Goal: Navigation & Orientation: Find specific page/section

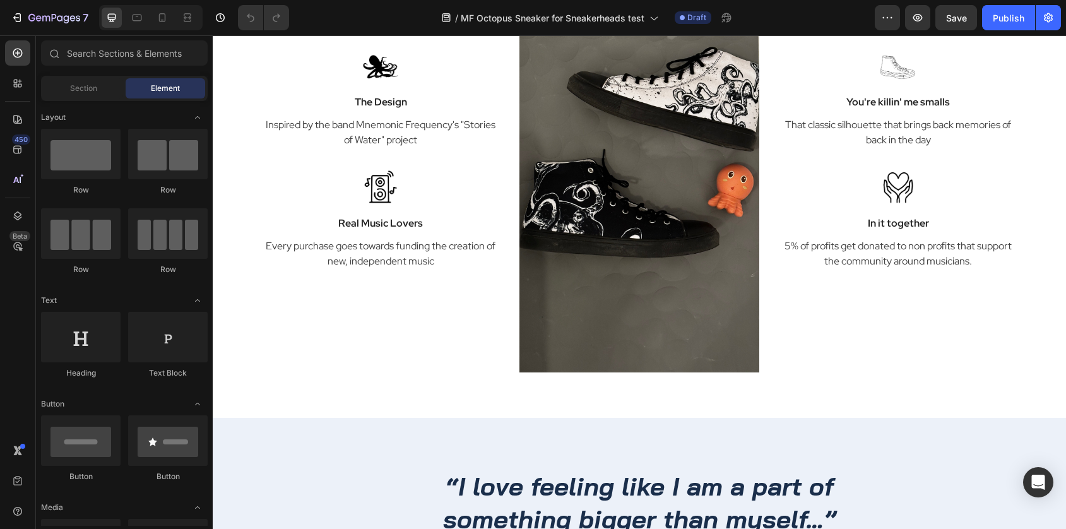
scroll to position [1671, 0]
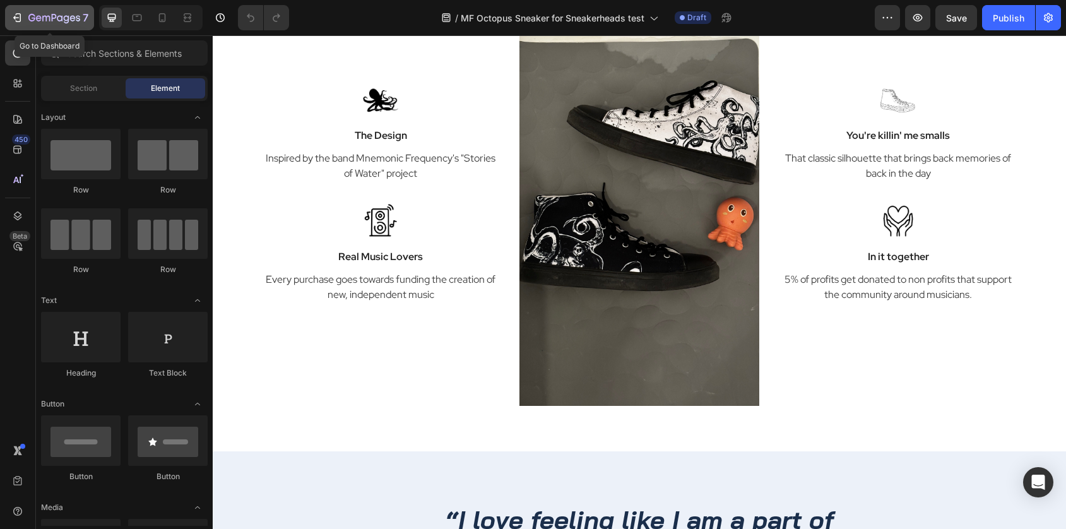
click at [74, 18] on icon "button" at bounding box center [73, 18] width 6 height 6
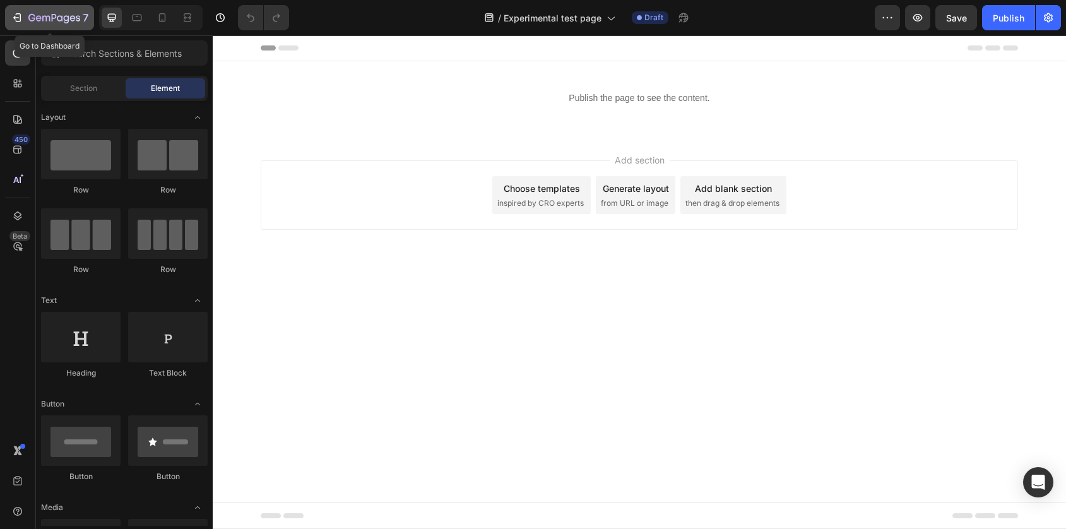
click at [80, 23] on icon "button" at bounding box center [54, 18] width 52 height 11
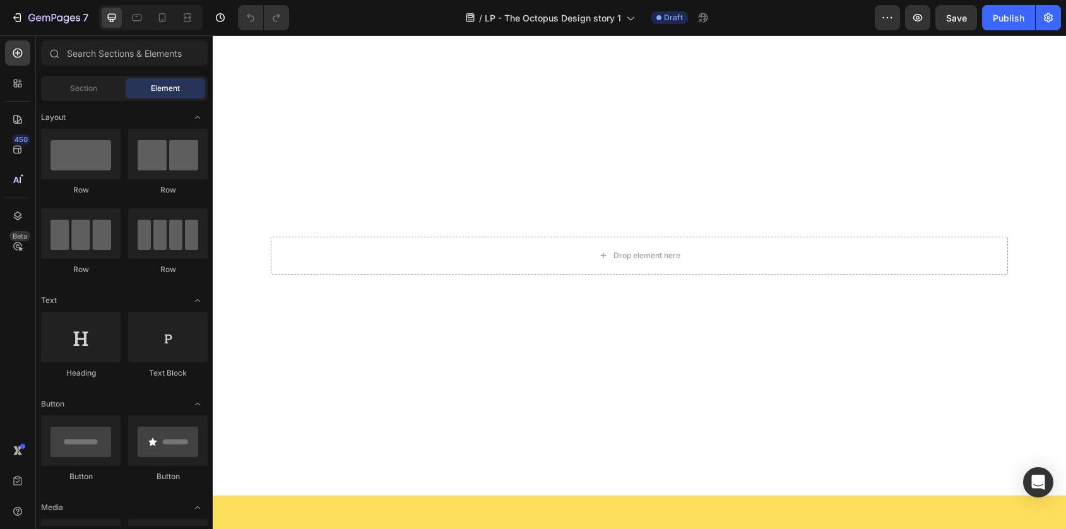
scroll to position [751, 0]
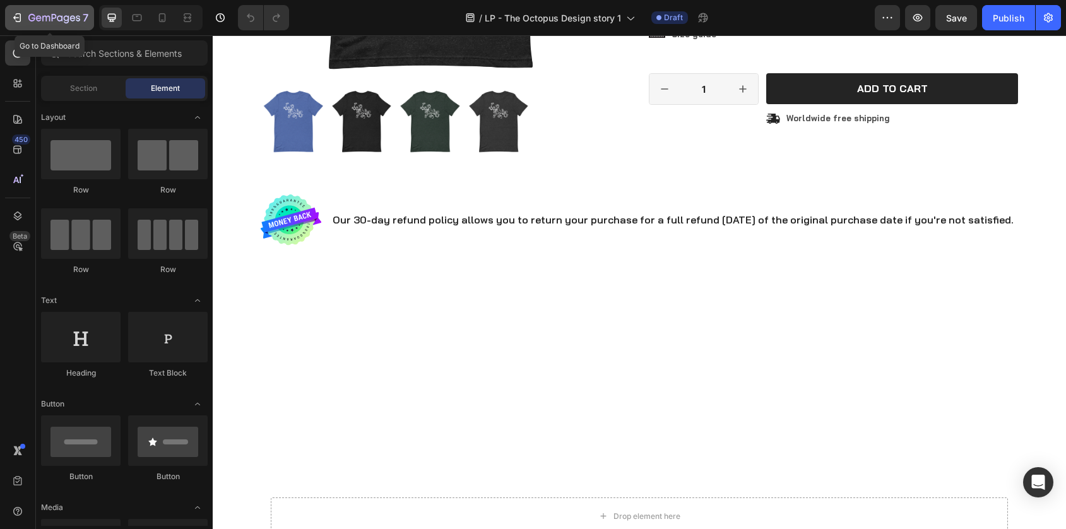
click at [63, 13] on icon "button" at bounding box center [54, 18] width 52 height 11
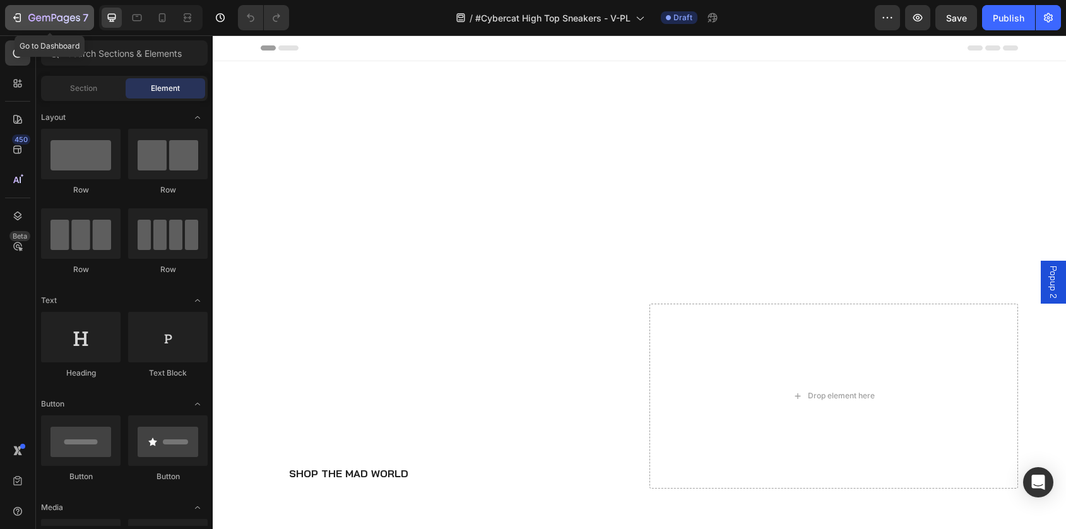
click at [54, 13] on icon "button" at bounding box center [54, 18] width 52 height 11
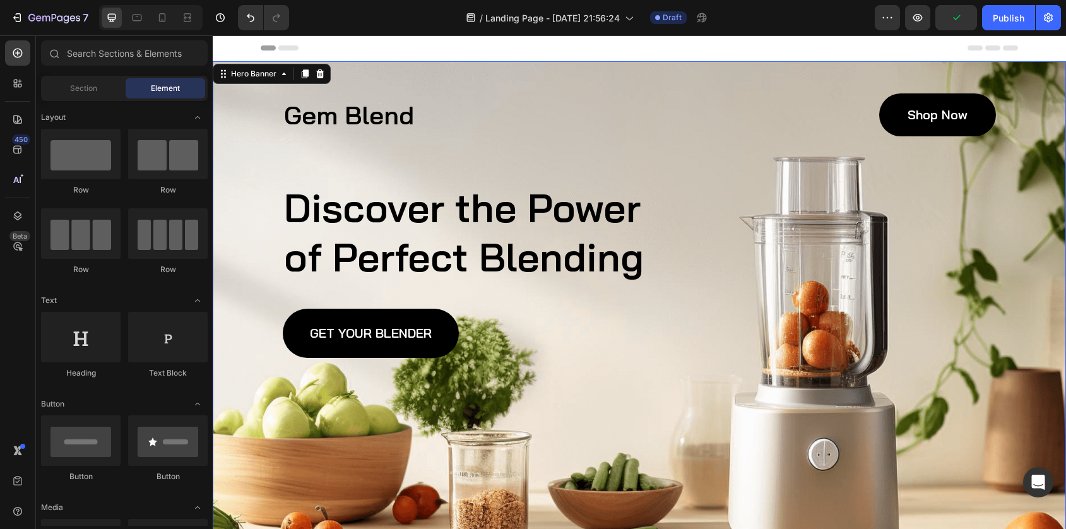
click at [656, 374] on div "Background Image" at bounding box center [640, 328] width 854 height 535
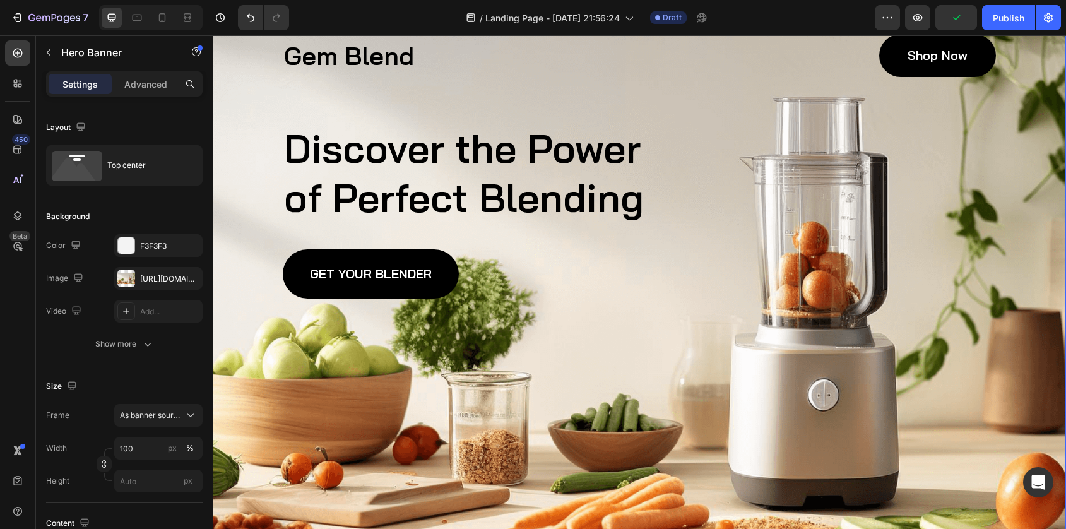
scroll to position [34, 0]
